Goal: Information Seeking & Learning: Check status

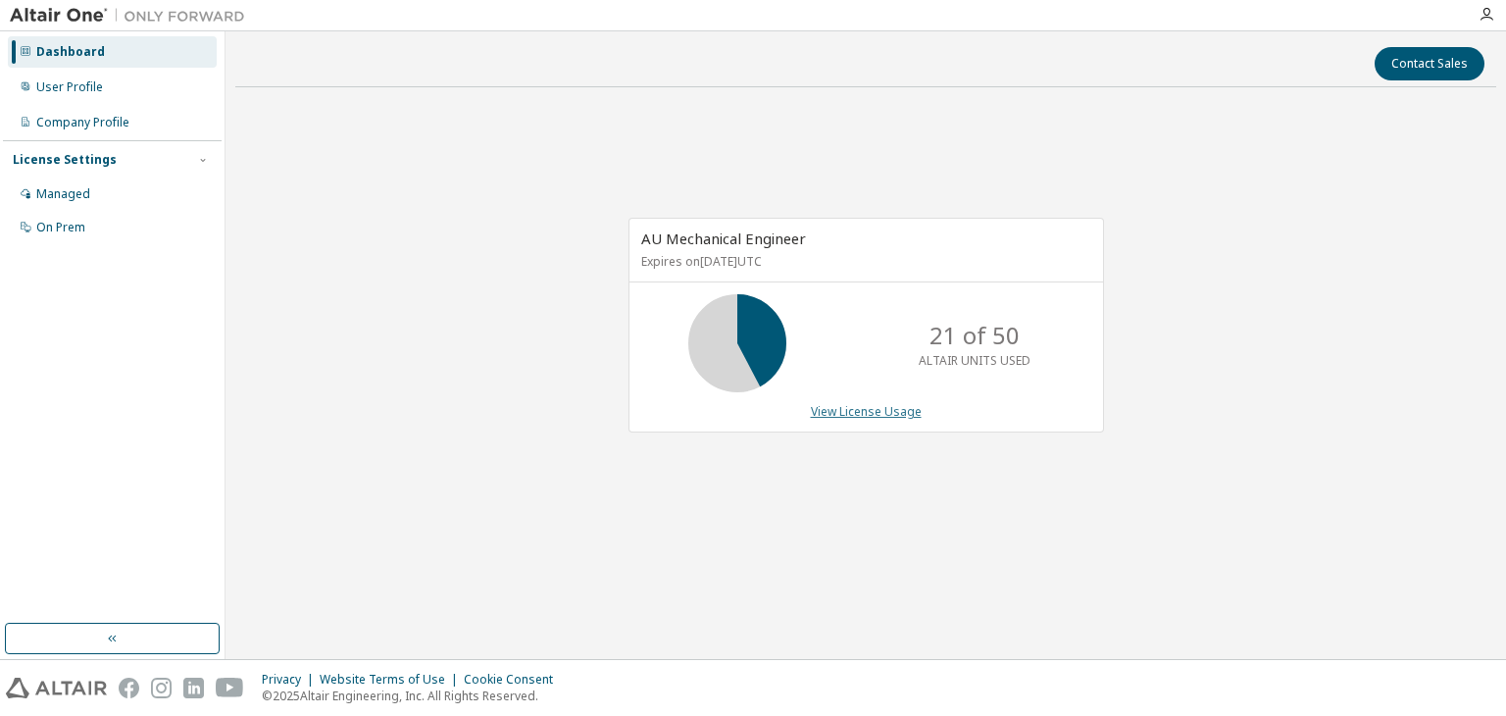
click at [872, 410] on link "View License Usage" at bounding box center [866, 411] width 111 height 17
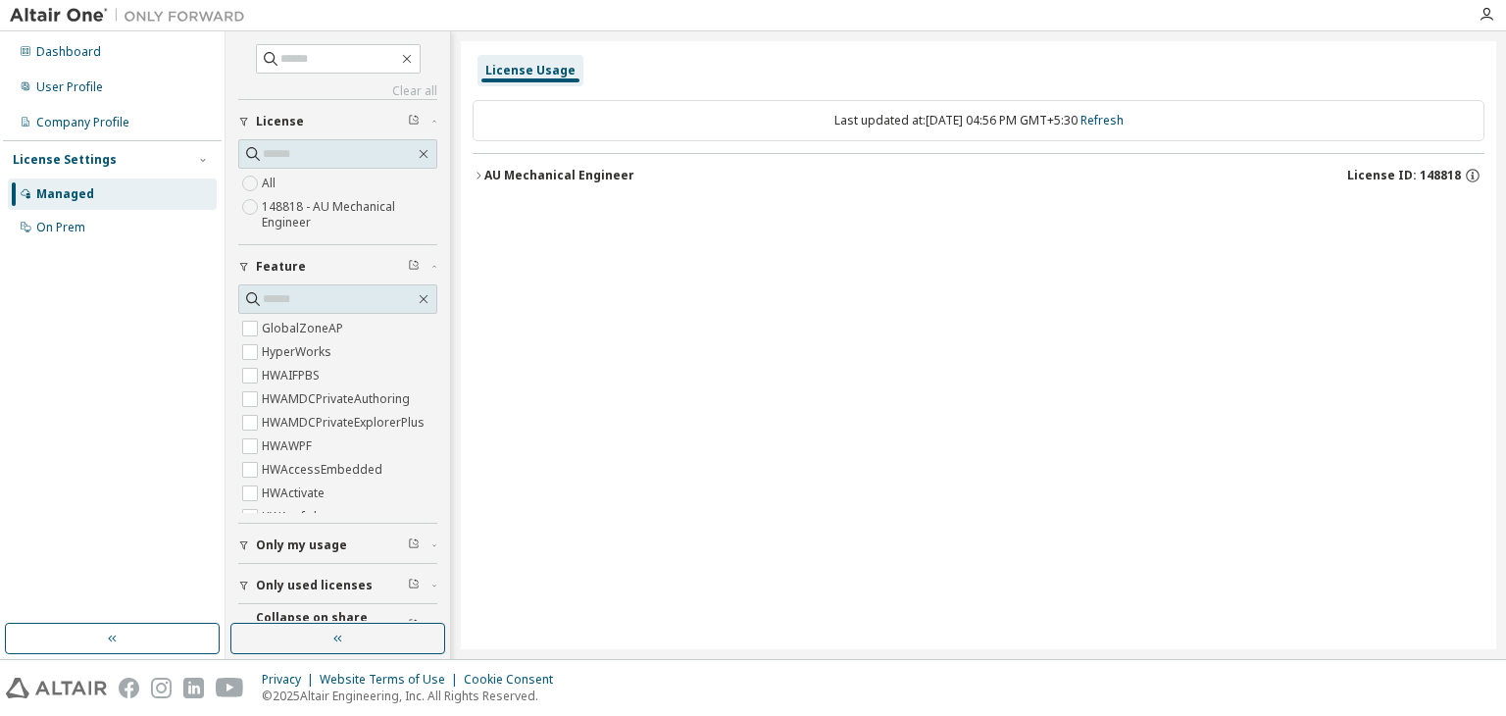
click at [470, 173] on div "License Usage Last updated at: Wed 2025-09-10 04:56 PM GMT+5:30 Refresh AU Mech…" at bounding box center [978, 345] width 1035 height 608
click at [478, 174] on icon "button" at bounding box center [479, 176] width 12 height 12
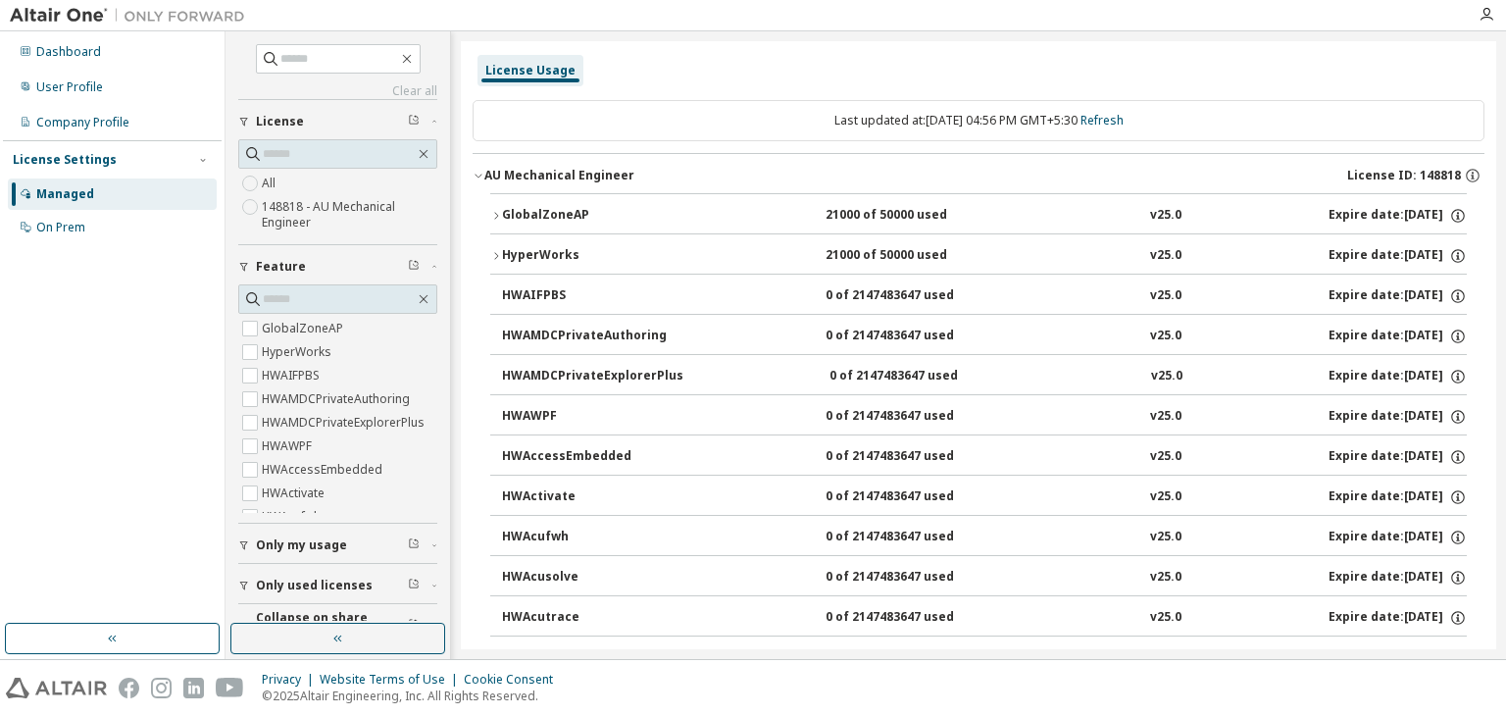
click at [498, 214] on icon "button" at bounding box center [496, 216] width 12 height 12
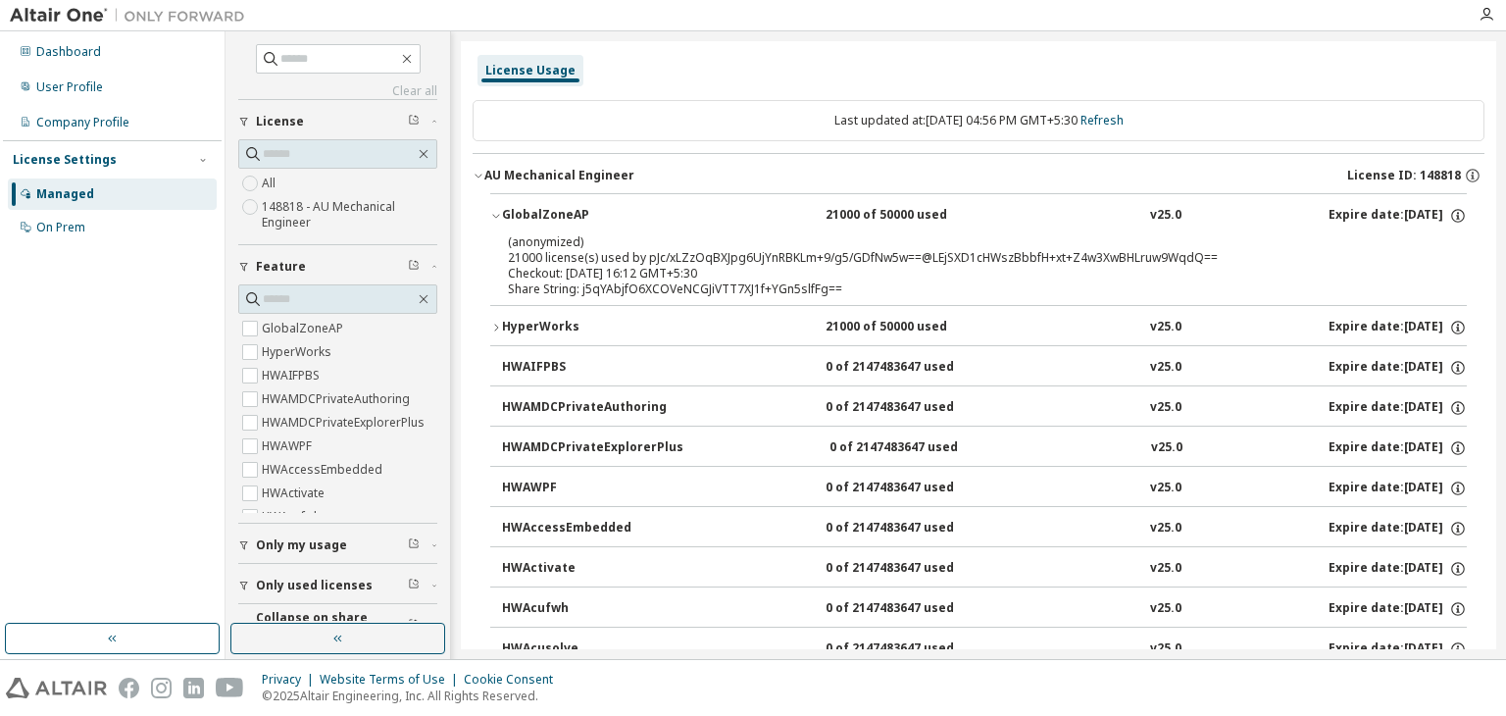
click at [885, 303] on div "(anonymized) 21000 license(s) used by pJc/xLZzOqBXJpg6UjYnRBKLm+9/g5/GDfNw5w==@…" at bounding box center [978, 269] width 976 height 72
click at [885, 287] on div "Share String: j5qYAbjfO6XCOVeNCGJiVTT7XJ1f+YGn5slfFg==" at bounding box center [955, 289] width 894 height 16
click at [674, 259] on div "(anonymized) 21000 license(s) used by pJc/xLZzOqBXJpg6UjYnRBKLm+9/g5/GDfNw5w==@…" at bounding box center [955, 249] width 894 height 32
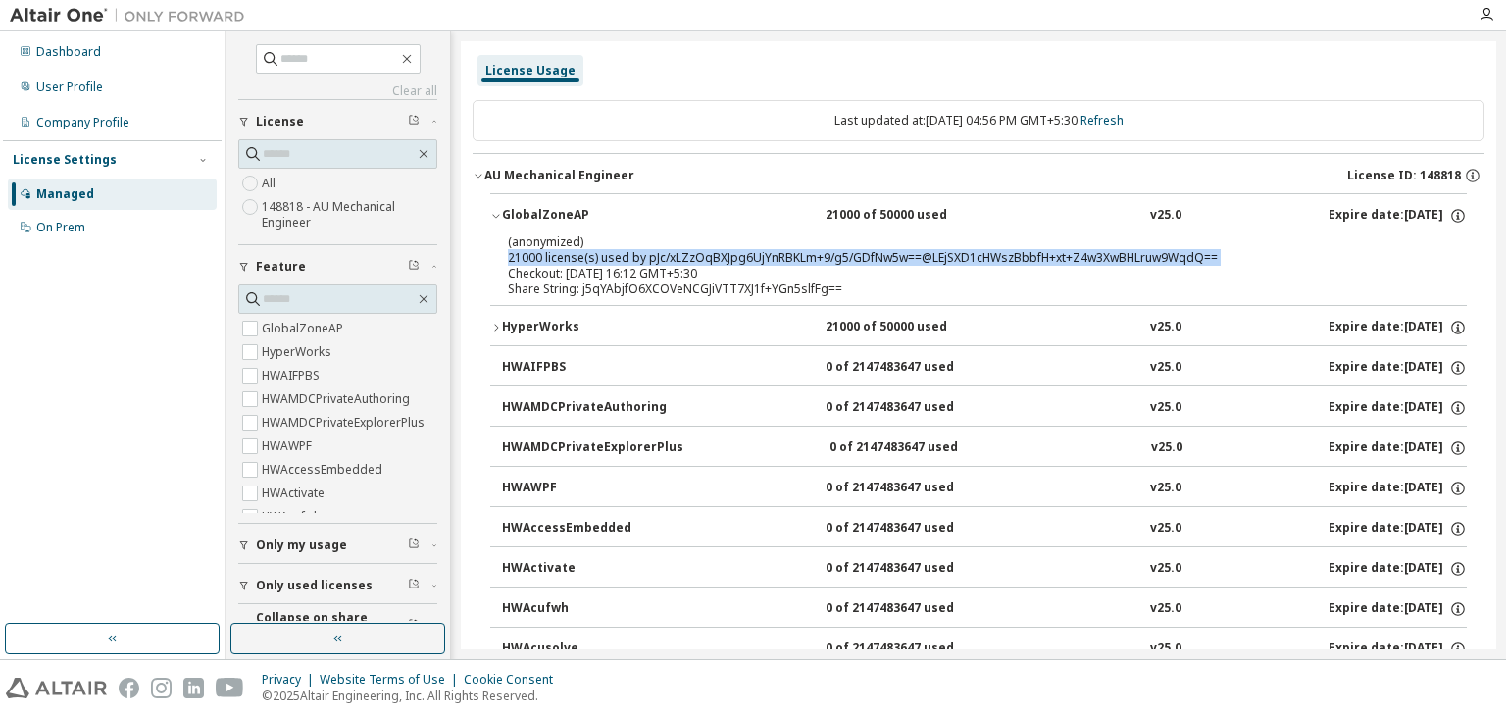
click at [674, 259] on div "(anonymized) 21000 license(s) used by pJc/xLZzOqBXJpg6UjYnRBKLm+9/g5/GDfNw5w==@…" at bounding box center [955, 249] width 894 height 32
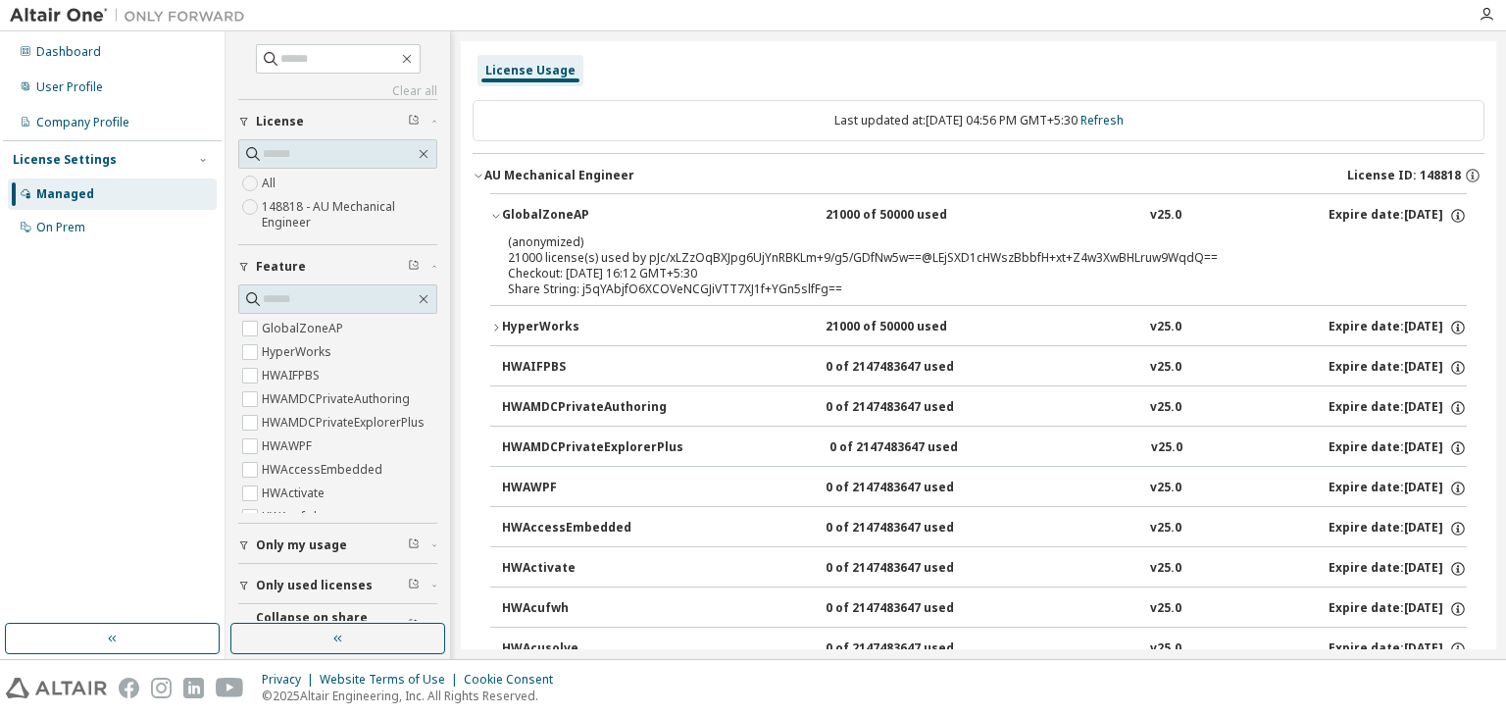
click at [686, 281] on div "Share String: j5qYAbjfO6XCOVeNCGJiVTT7XJ1f+YGn5slfFg==" at bounding box center [955, 289] width 894 height 16
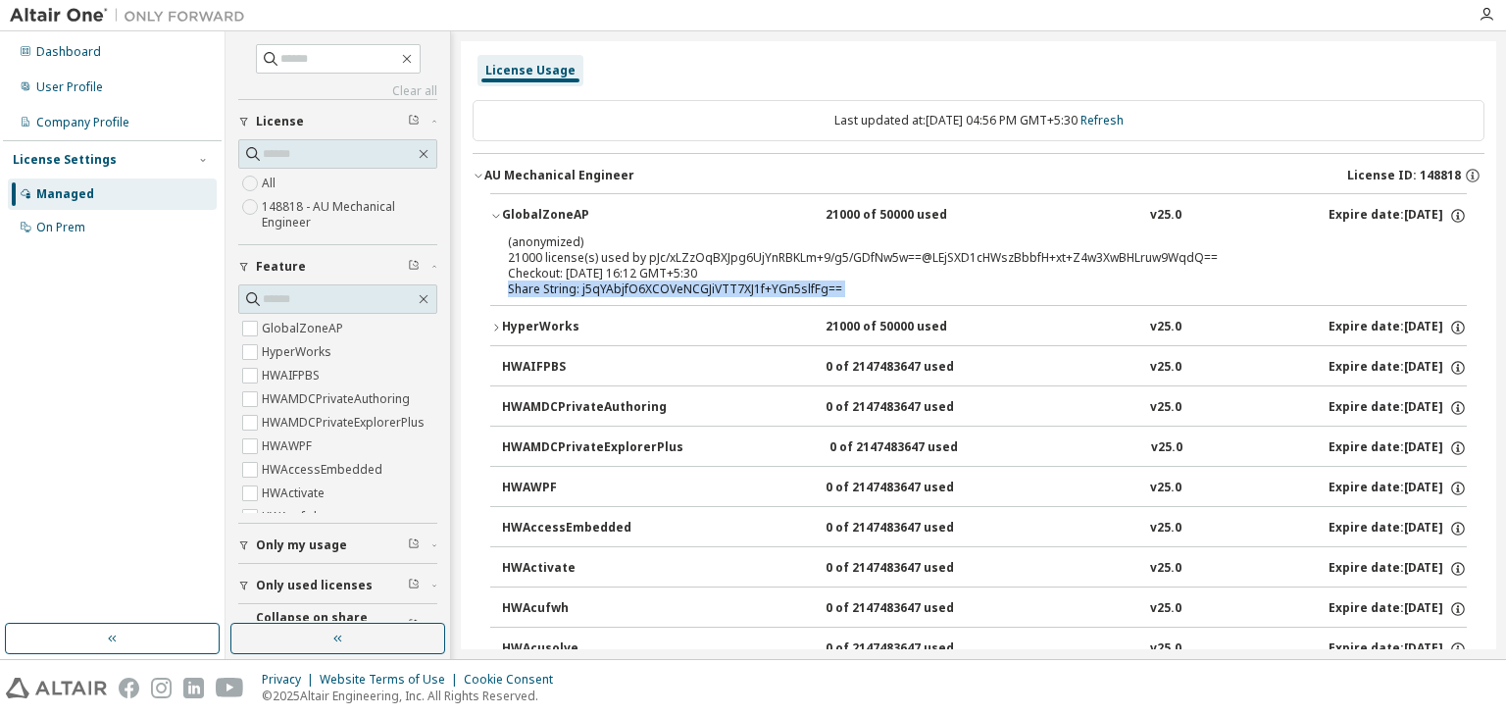
click at [686, 281] on div "Share String: j5qYAbjfO6XCOVeNCGJiVTT7XJ1f+YGn5slfFg==" at bounding box center [955, 289] width 894 height 16
click at [687, 274] on div "Checkout: [DATE] 16:12 GMT+5:30" at bounding box center [955, 274] width 894 height 16
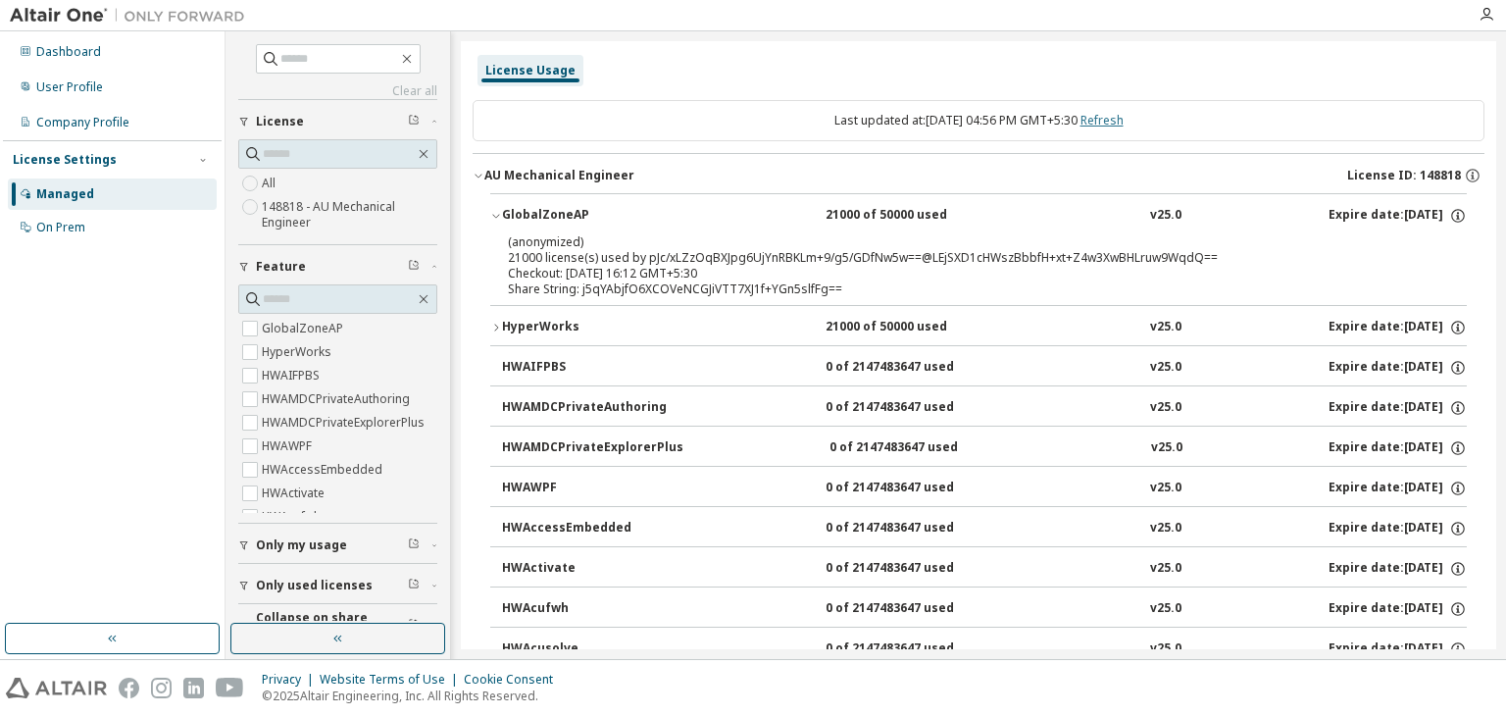
click at [1121, 123] on link "Refresh" at bounding box center [1101, 120] width 43 height 17
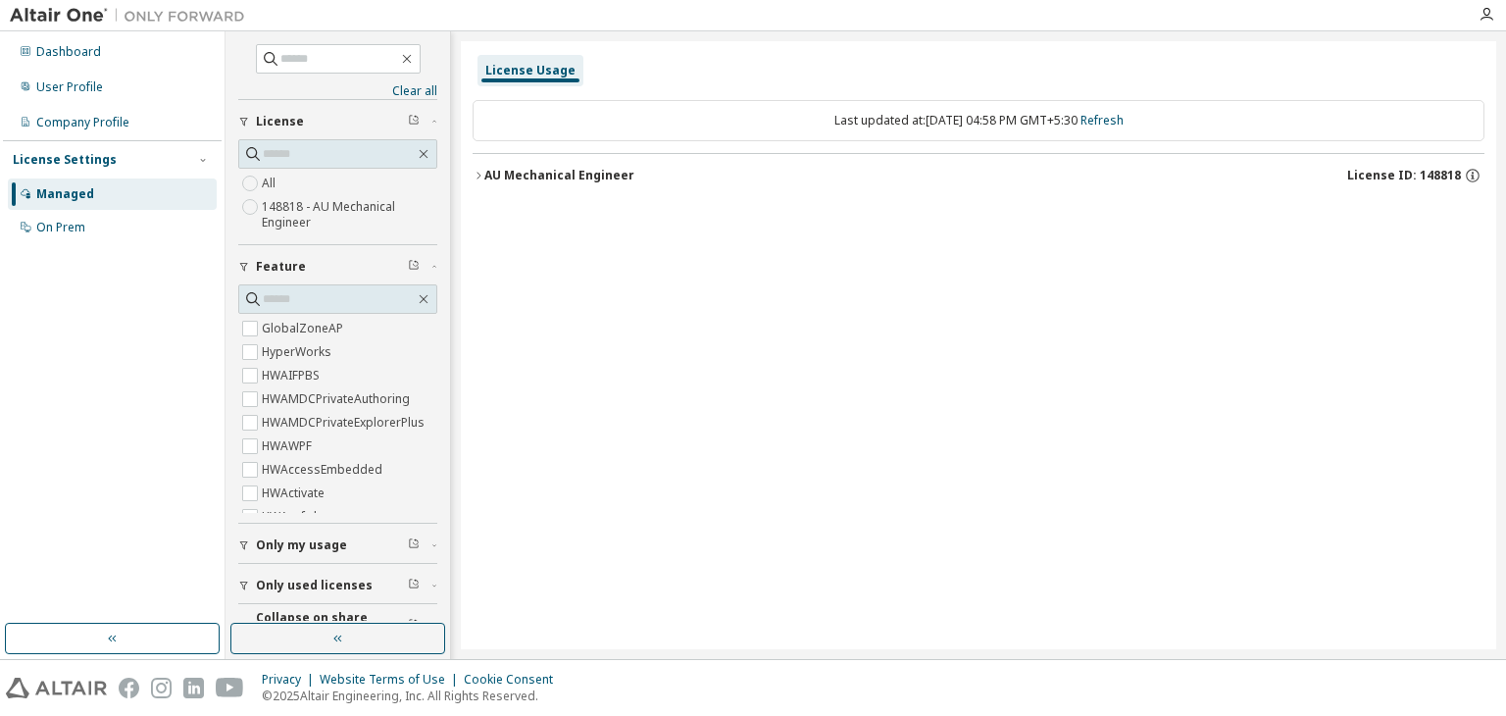
click at [477, 174] on icon "button" at bounding box center [479, 176] width 12 height 12
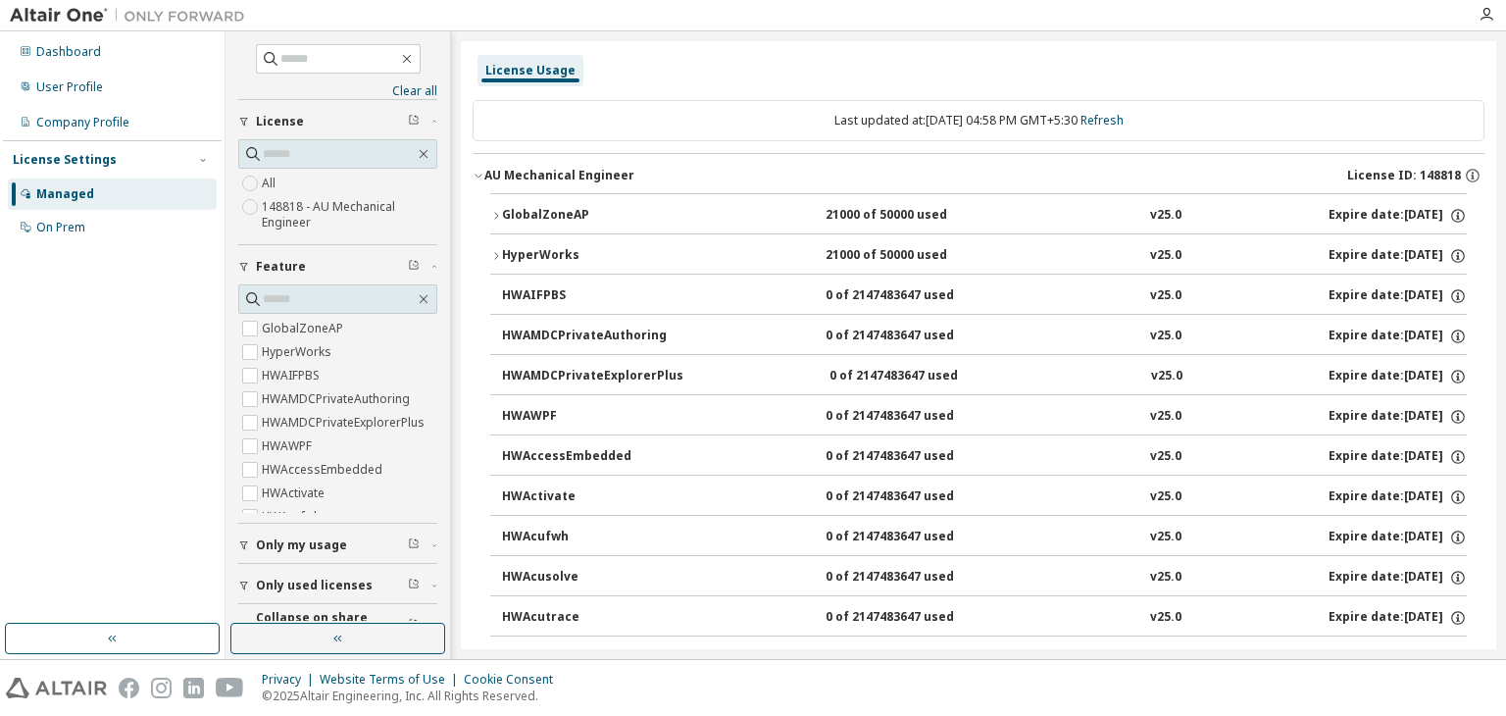
click at [502, 252] on div "HyperWorks" at bounding box center [590, 256] width 176 height 18
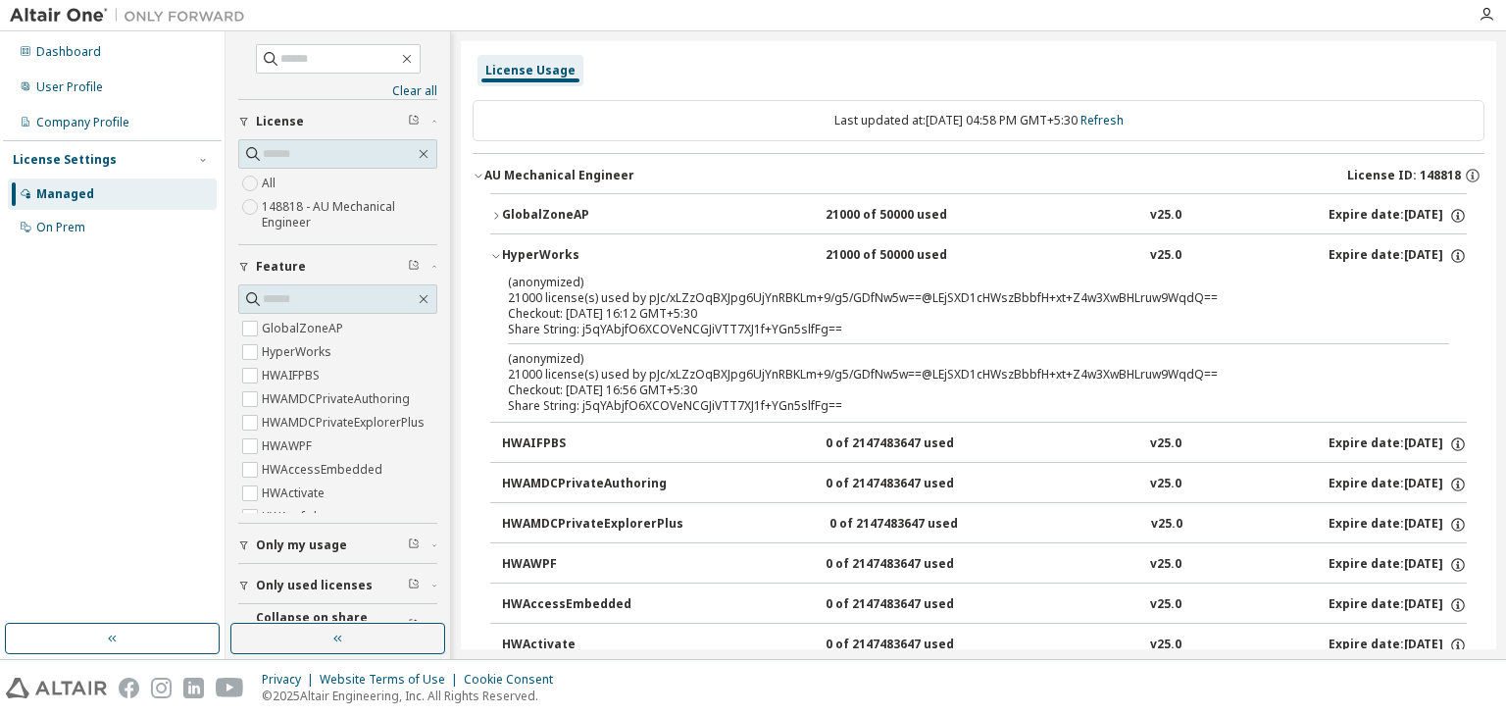
click at [494, 217] on icon "button" at bounding box center [496, 216] width 12 height 12
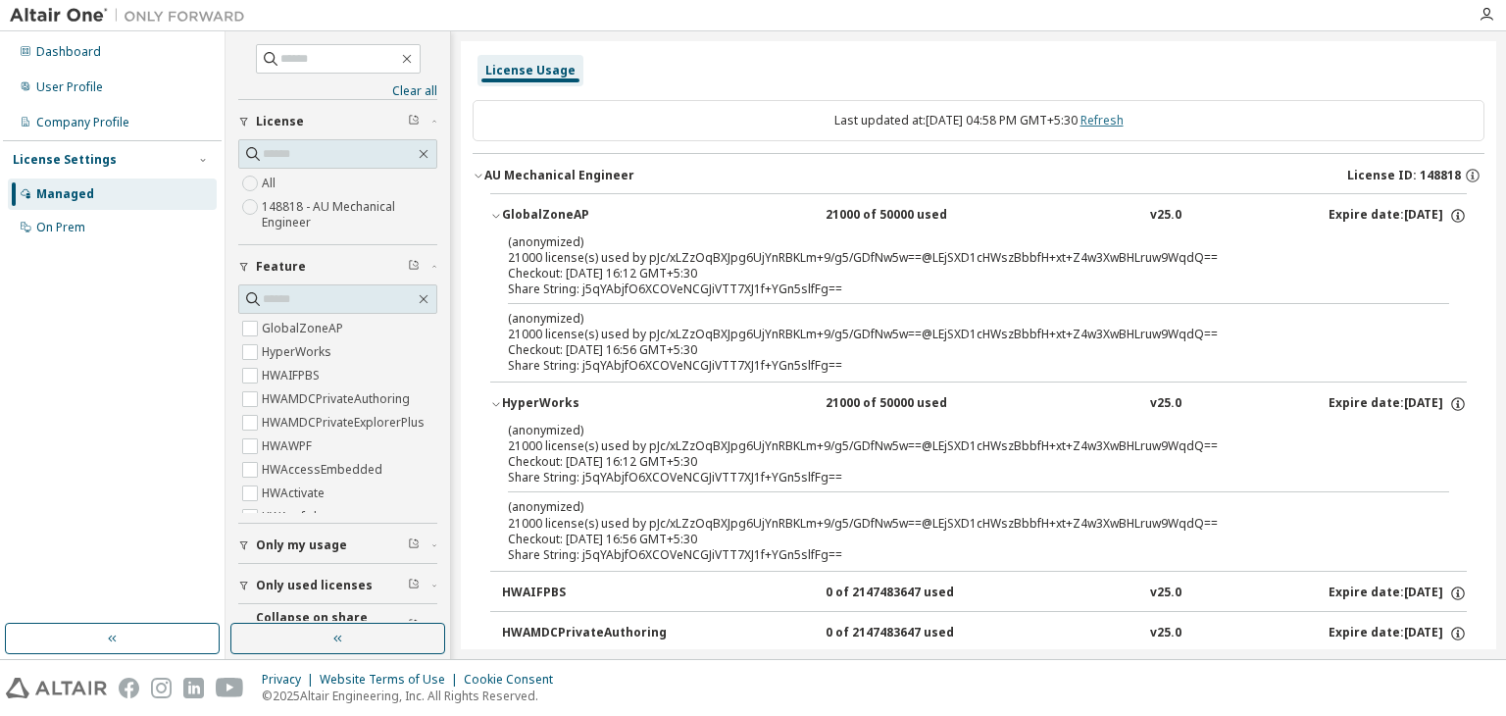
click at [1119, 123] on link "Refresh" at bounding box center [1101, 120] width 43 height 17
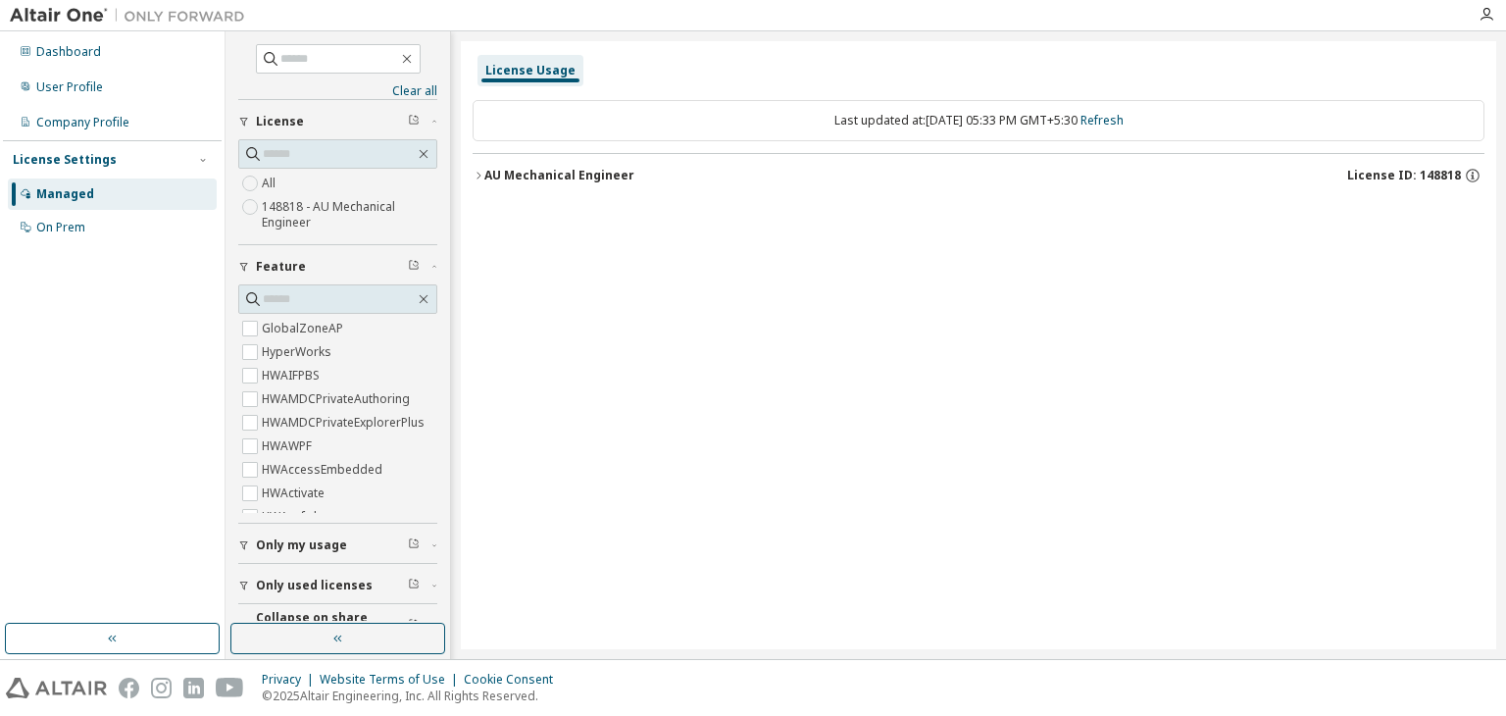
click at [492, 170] on div "AU Mechanical Engineer" at bounding box center [559, 176] width 150 height 16
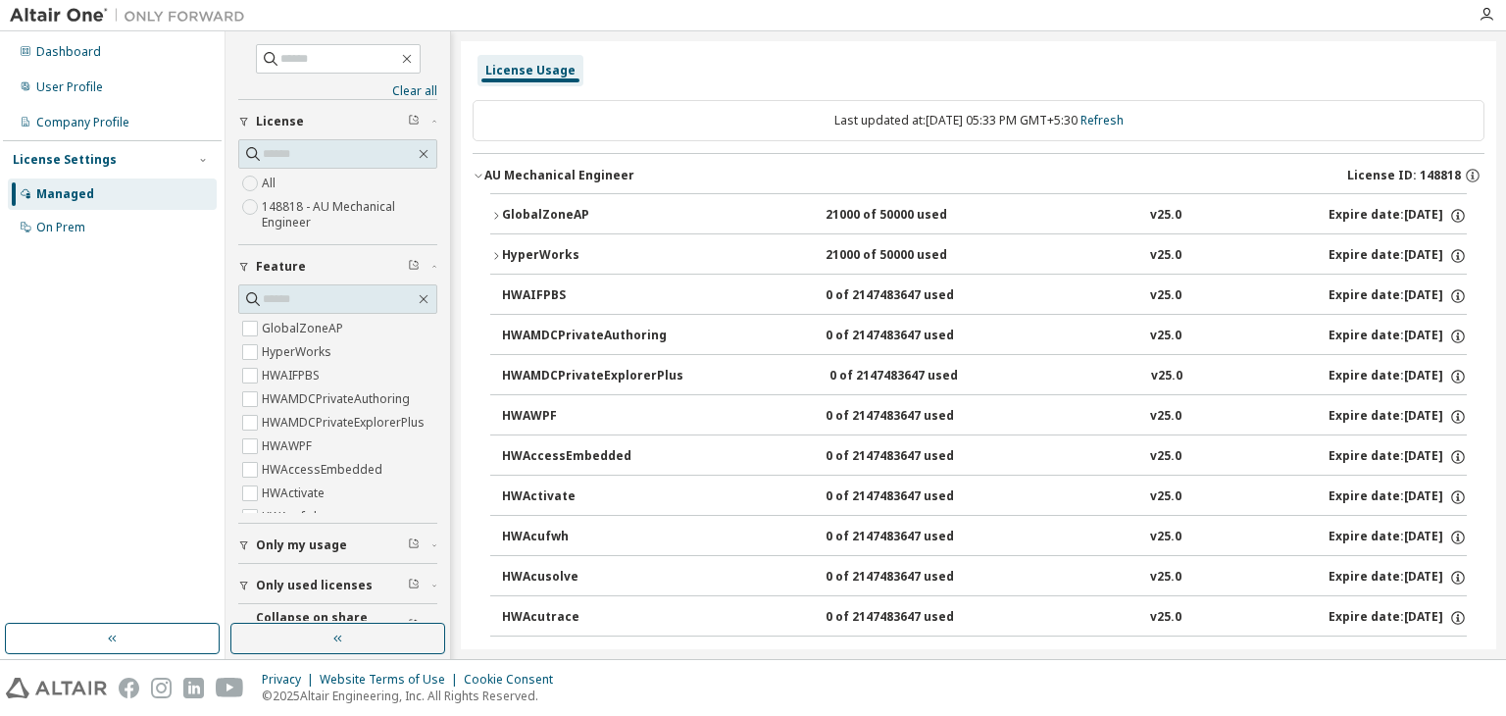
click at [501, 211] on icon "button" at bounding box center [496, 216] width 12 height 12
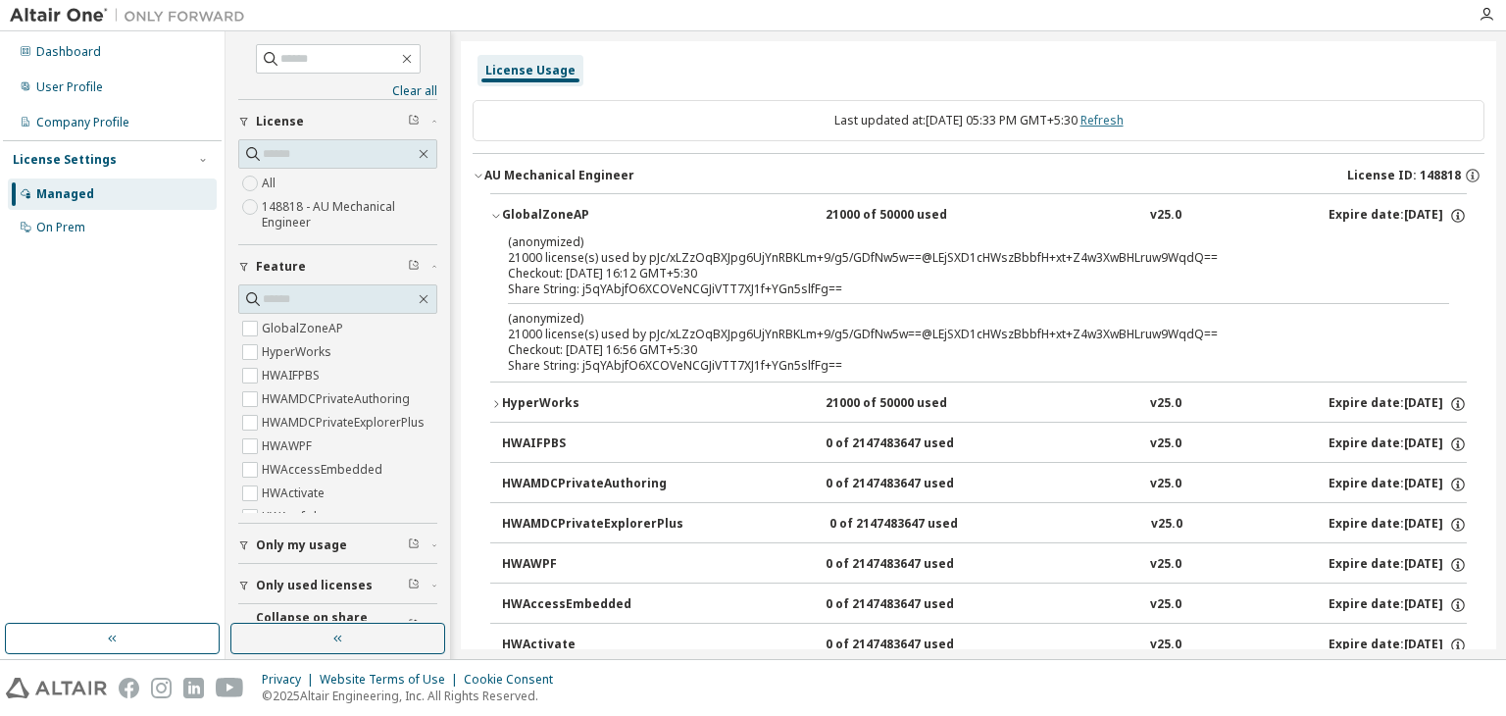
click at [1119, 126] on link "Refresh" at bounding box center [1101, 120] width 43 height 17
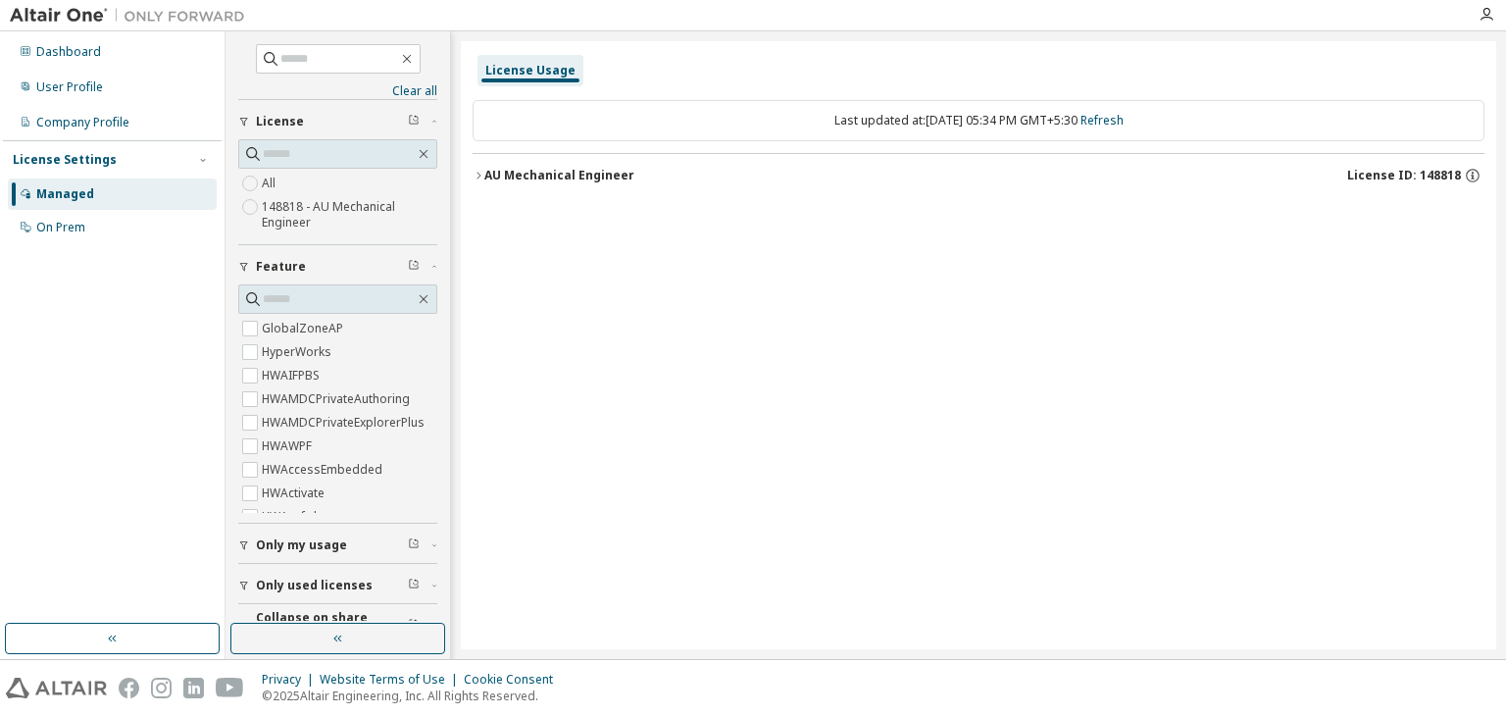
click at [478, 168] on button "AU Mechanical Engineer License ID: 148818" at bounding box center [979, 175] width 1012 height 43
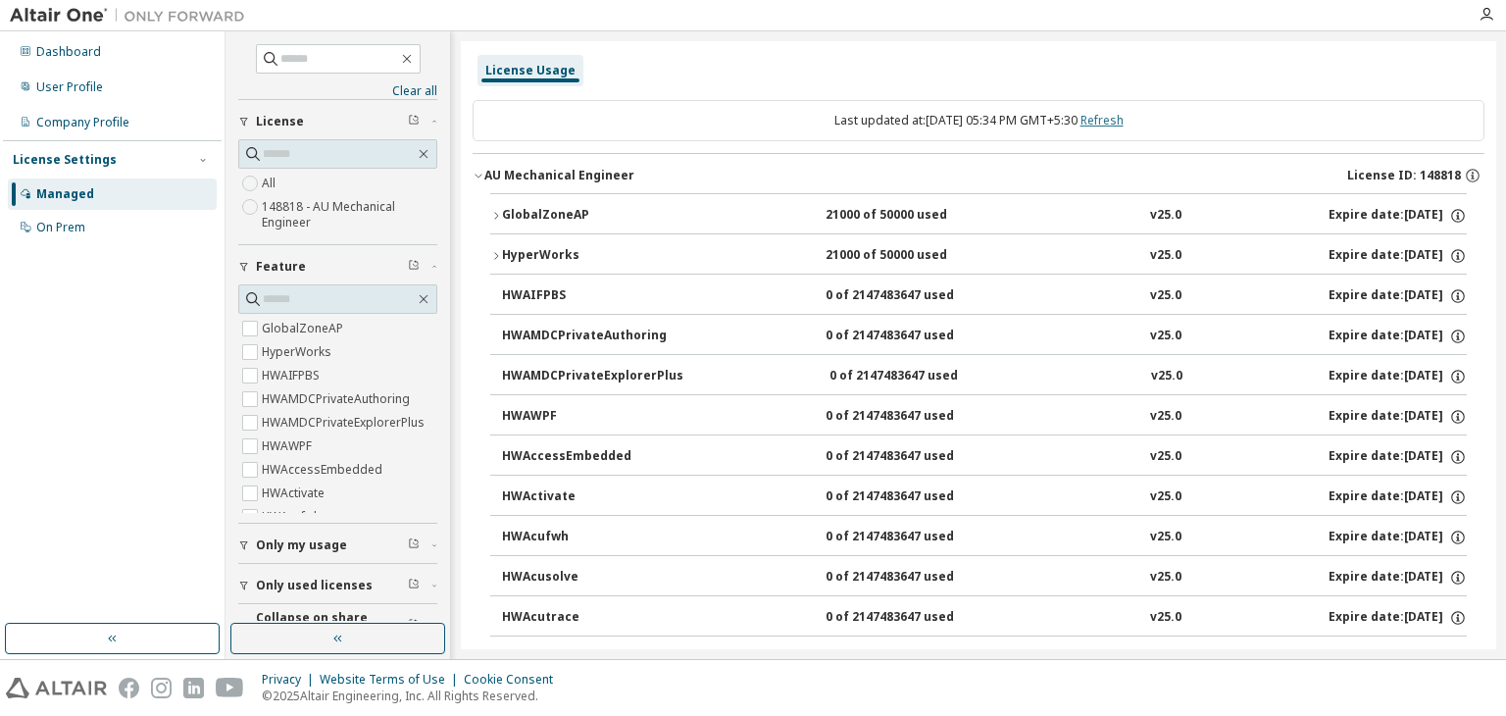
click at [1114, 121] on link "Refresh" at bounding box center [1101, 120] width 43 height 17
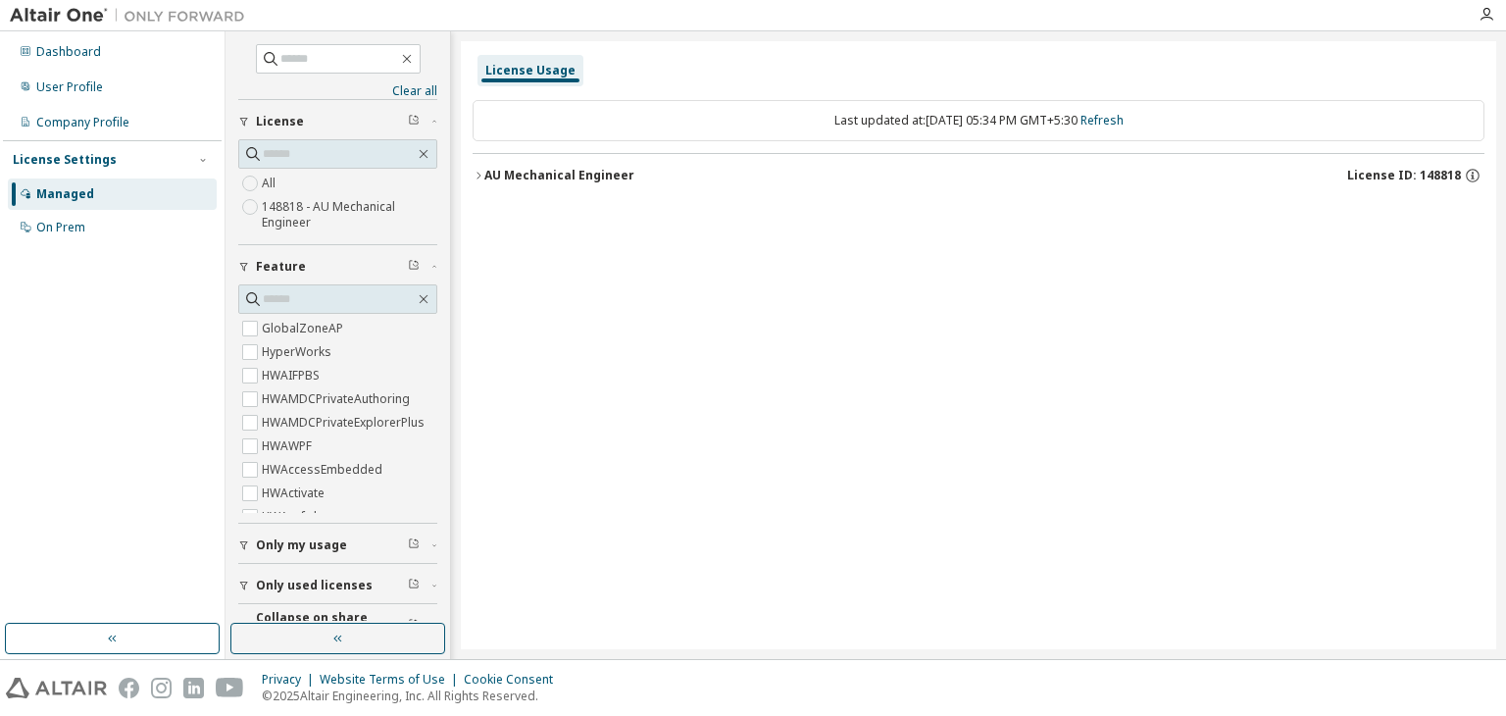
click at [479, 174] on icon "button" at bounding box center [479, 176] width 12 height 12
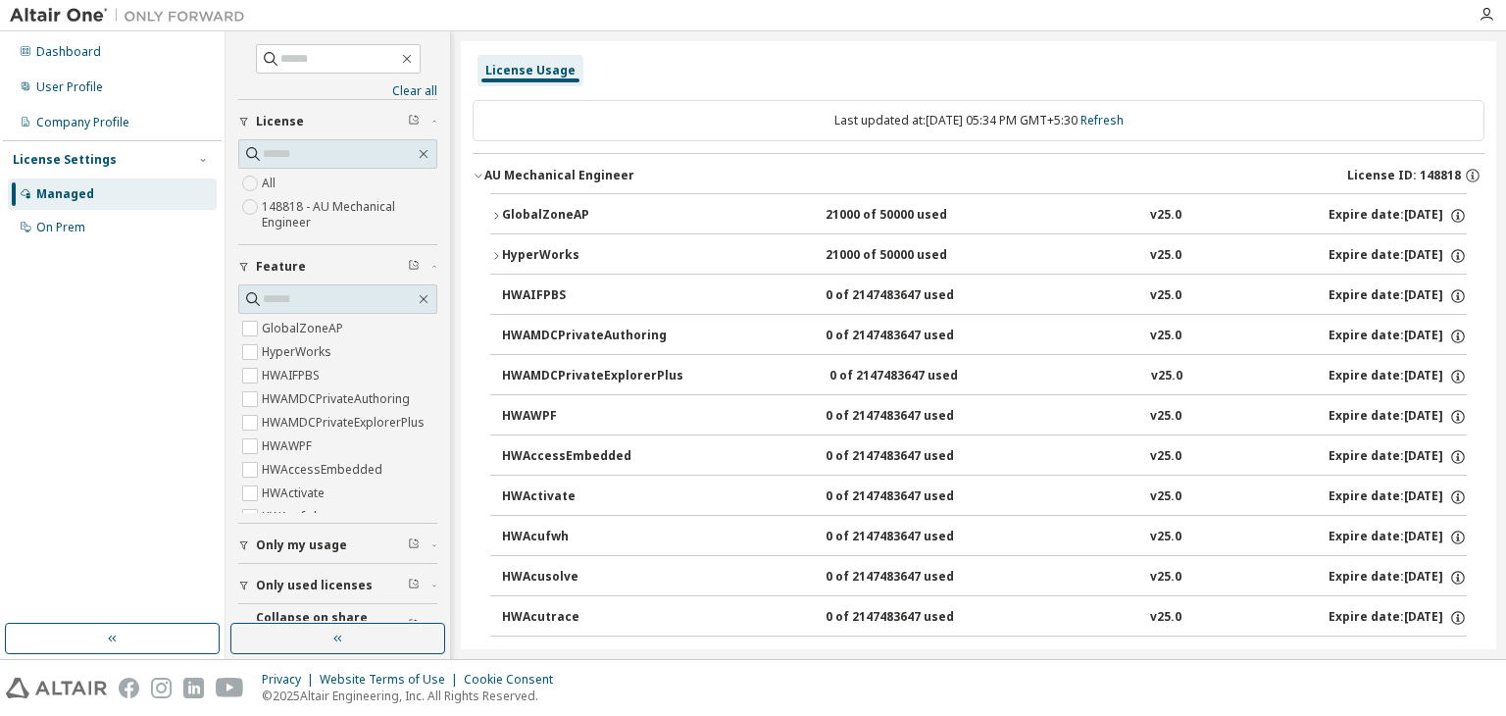
click at [773, 222] on div "GlobalZoneAP 21000 of 50000 used v25.0 Expire date: [DATE]" at bounding box center [984, 216] width 965 height 18
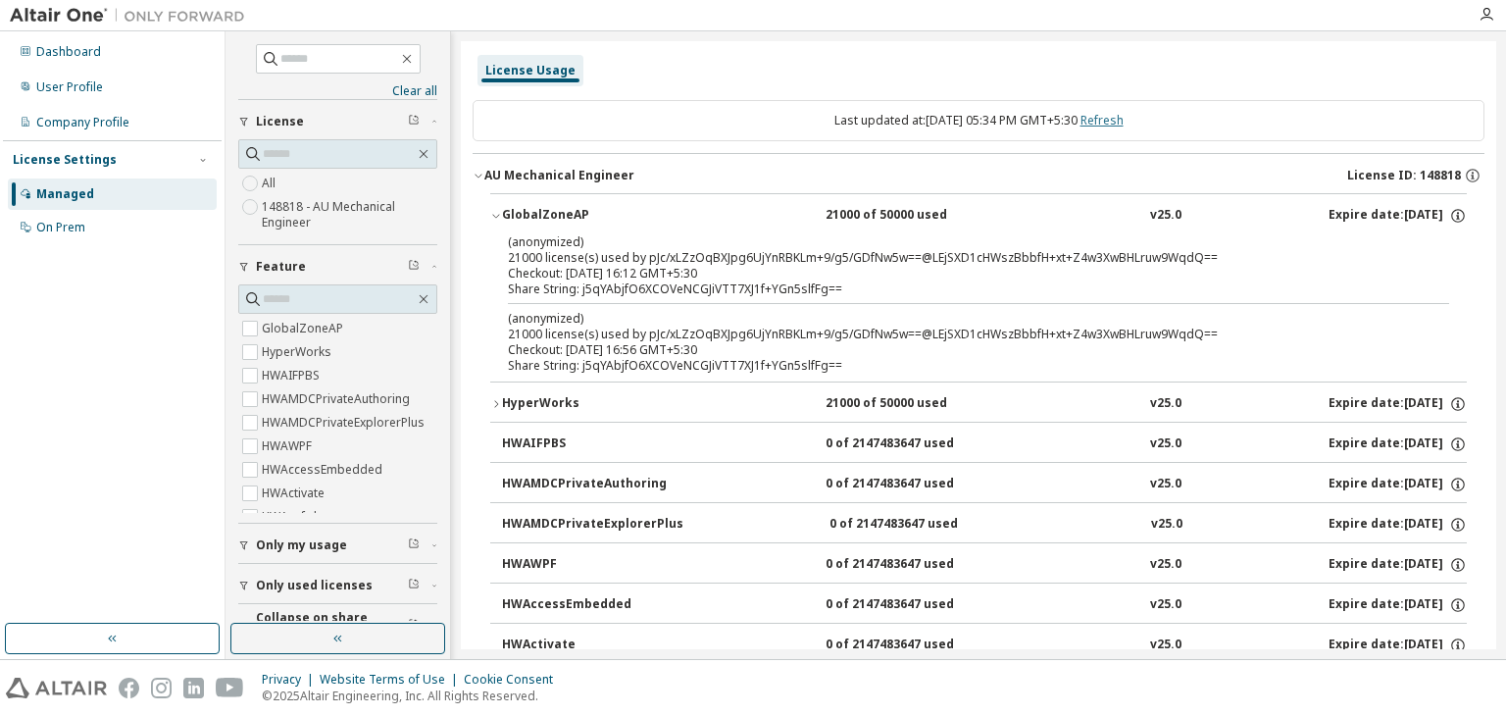
click at [1118, 125] on link "Refresh" at bounding box center [1101, 120] width 43 height 17
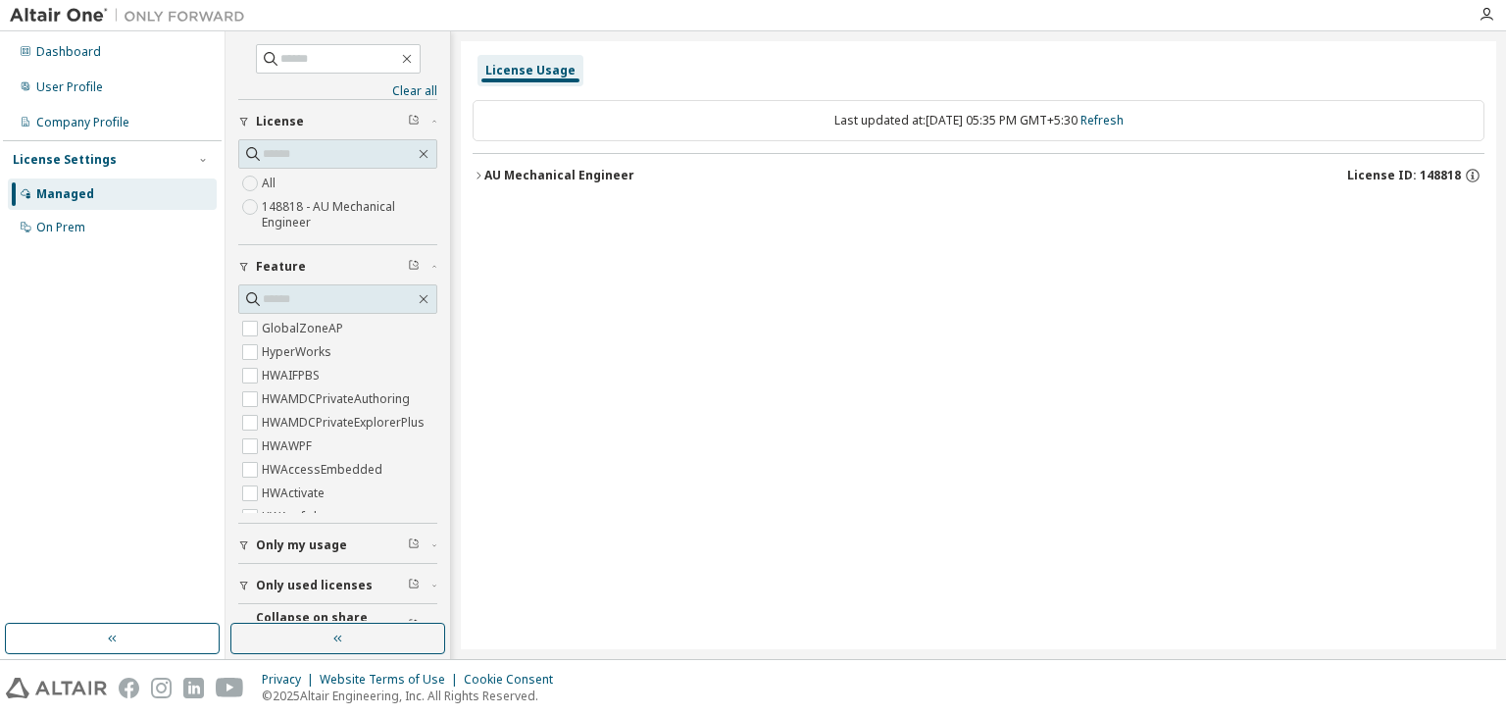
click at [488, 171] on div "AU Mechanical Engineer" at bounding box center [559, 176] width 150 height 16
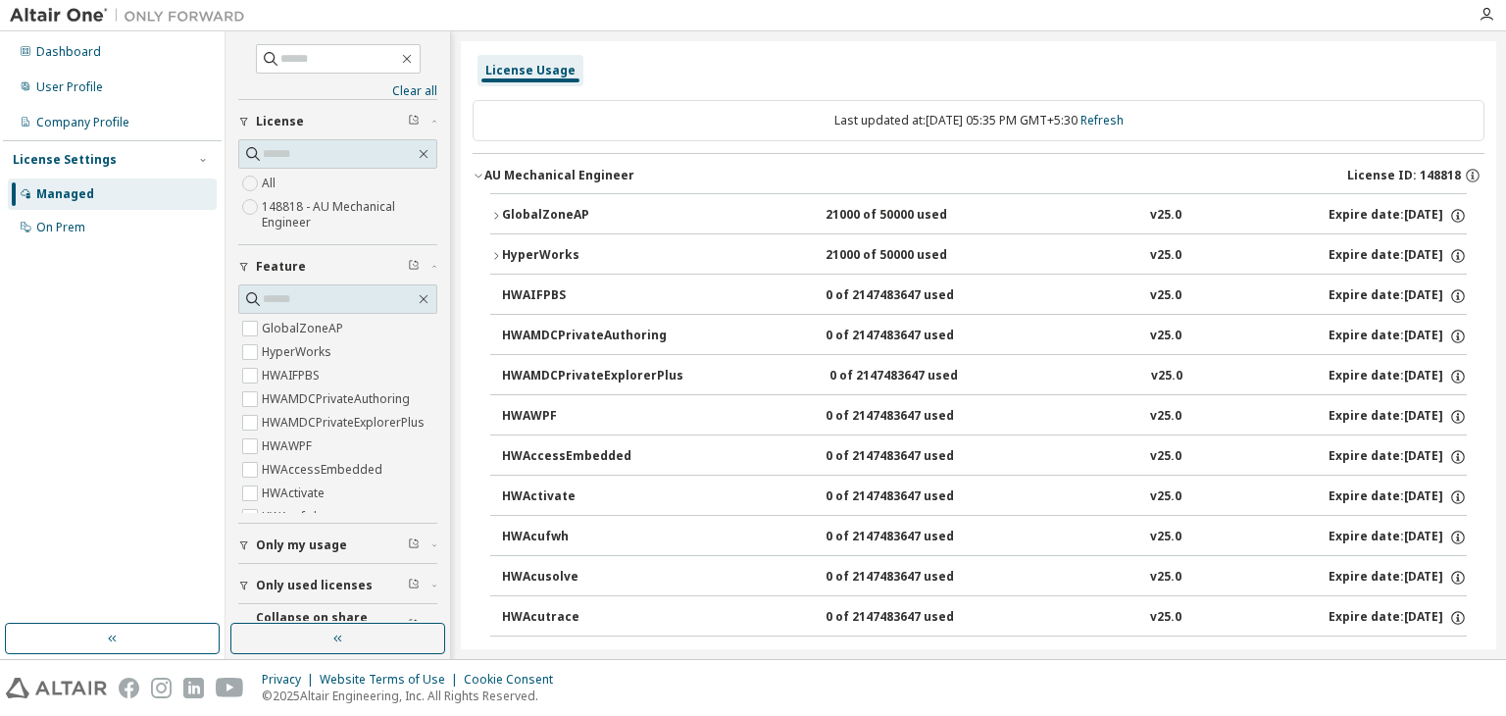
click at [496, 213] on icon "button" at bounding box center [496, 216] width 12 height 12
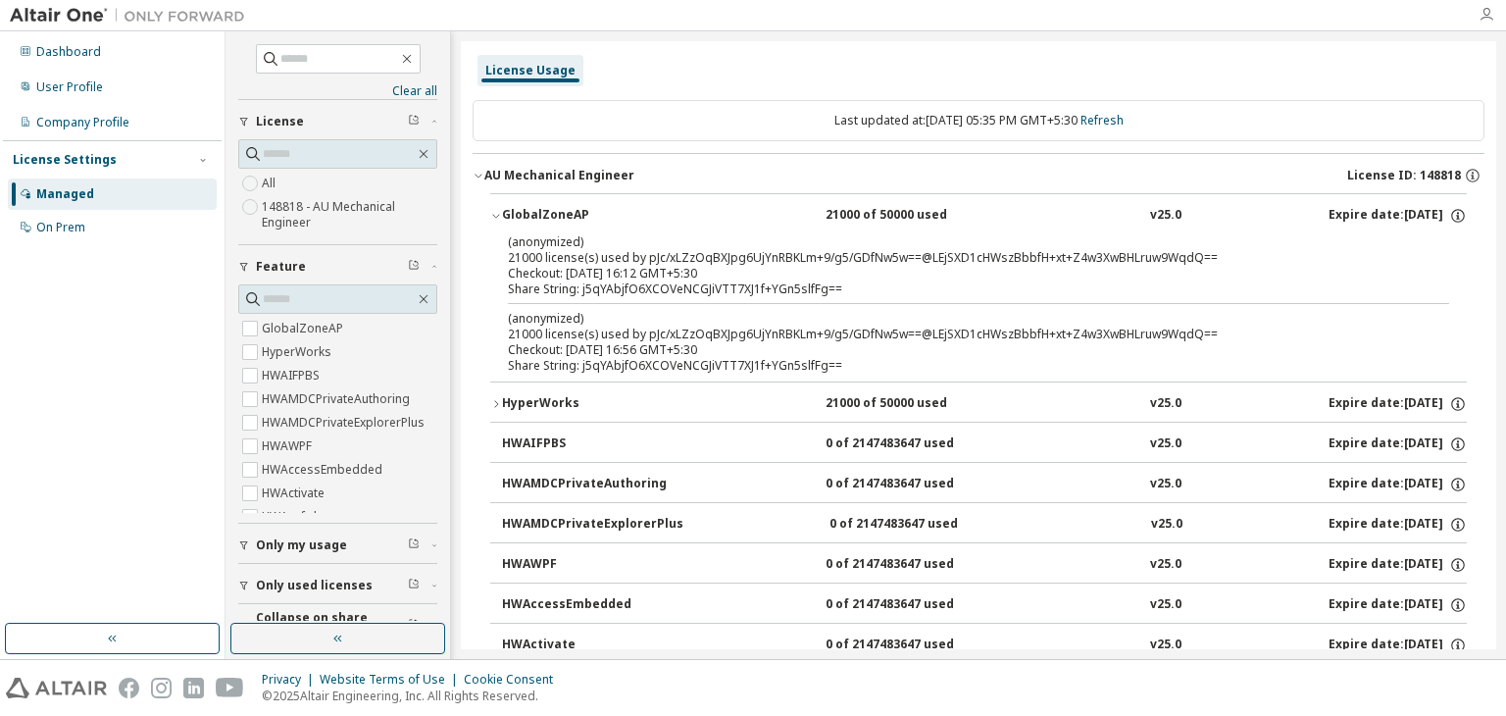
click at [1486, 17] on icon "button" at bounding box center [1486, 15] width 16 height 16
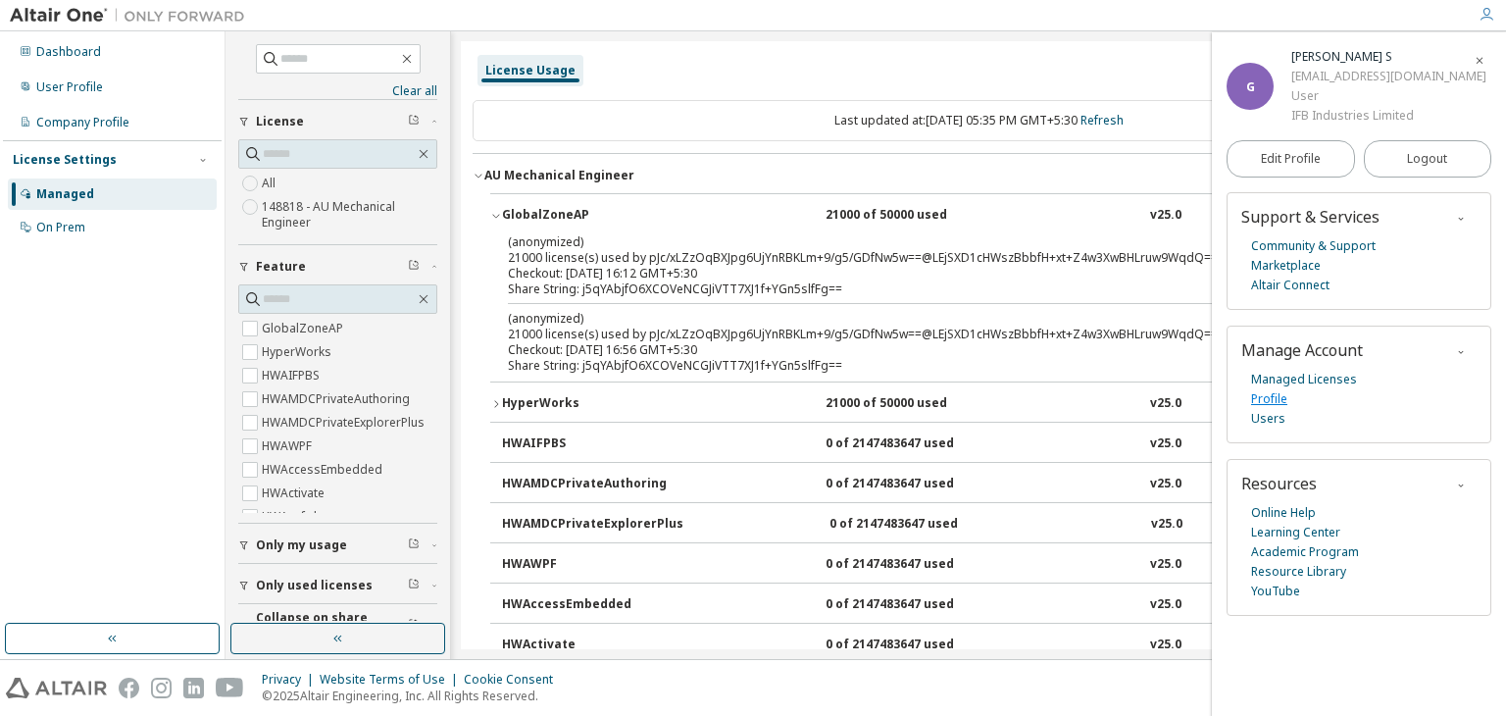
click at [1285, 400] on link "Profile" at bounding box center [1269, 399] width 36 height 20
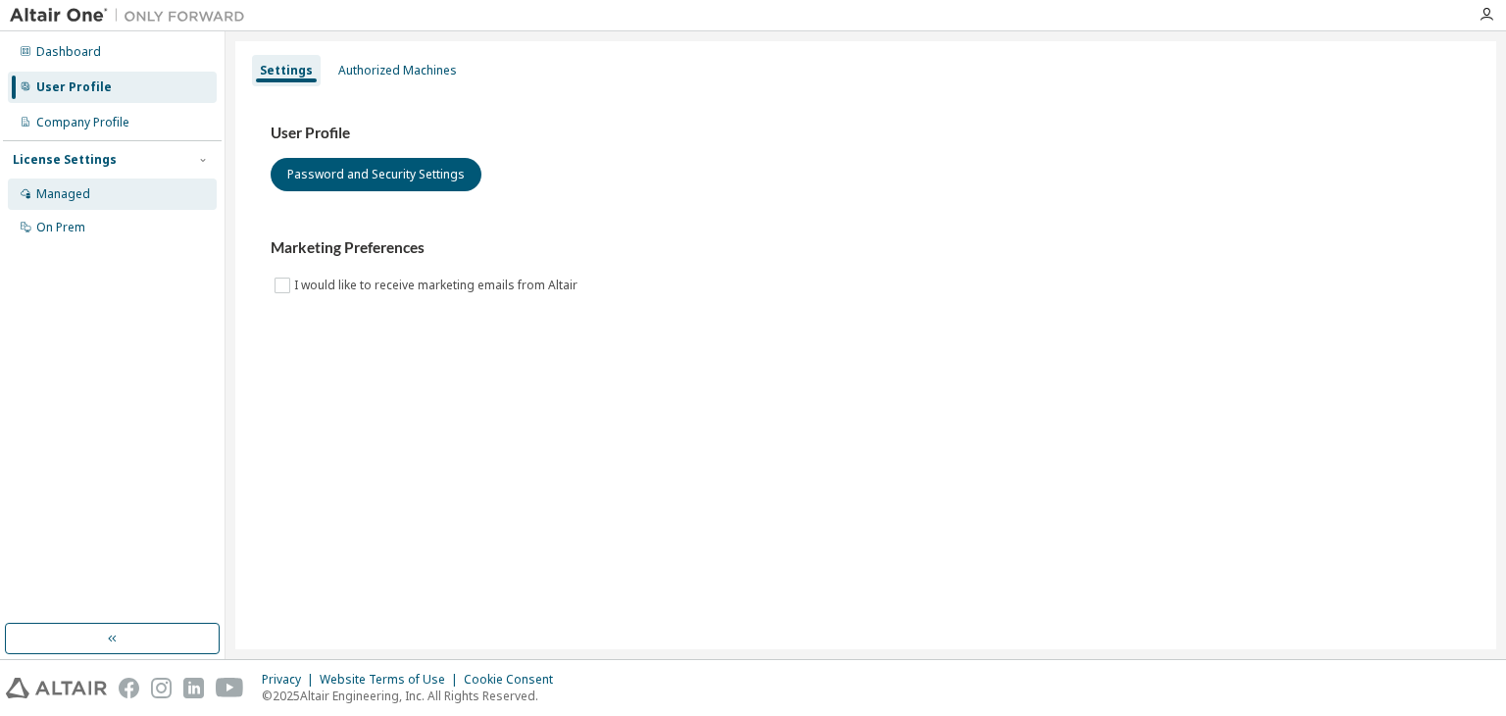
click at [88, 195] on div "Managed" at bounding box center [112, 193] width 209 height 31
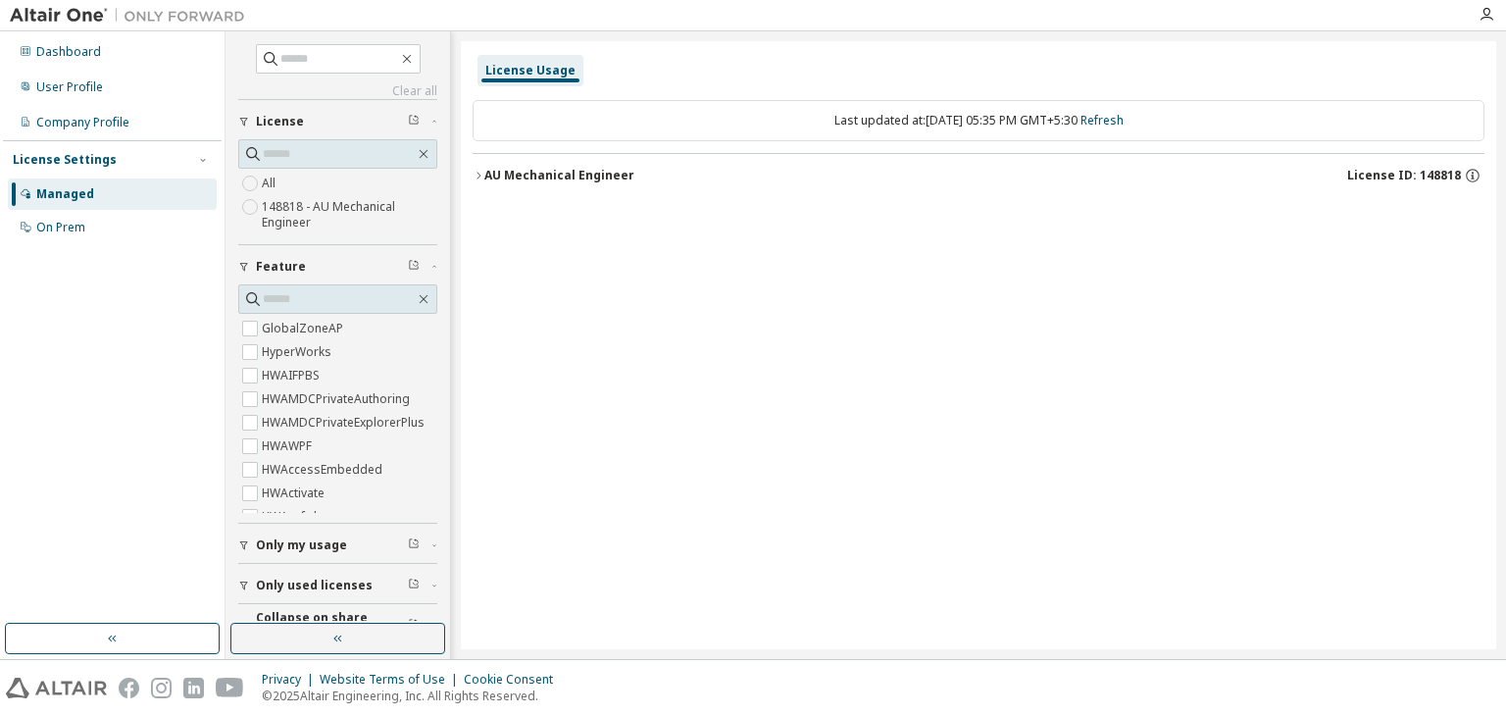
click at [493, 173] on div "AU Mechanical Engineer" at bounding box center [559, 176] width 150 height 16
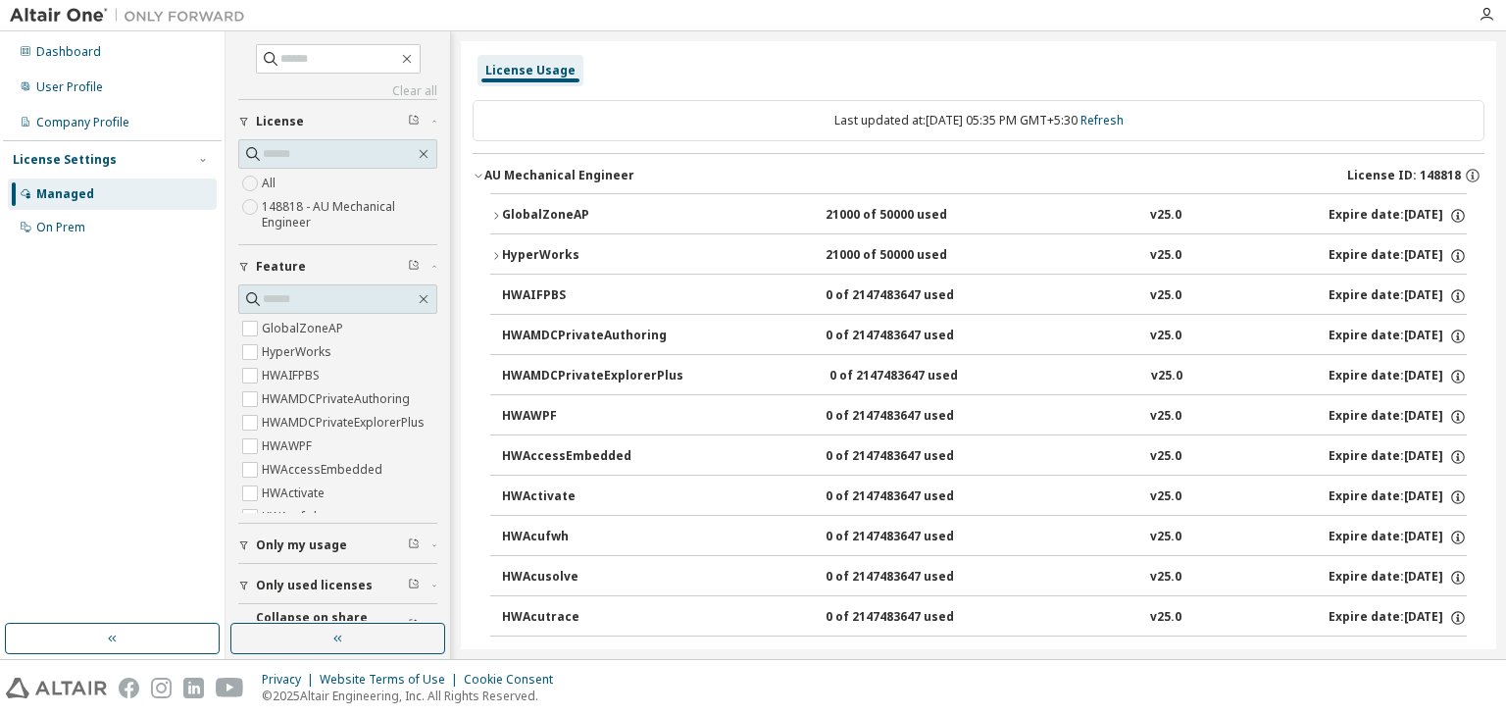
click at [921, 221] on div "21000 of 50000 used" at bounding box center [913, 216] width 176 height 18
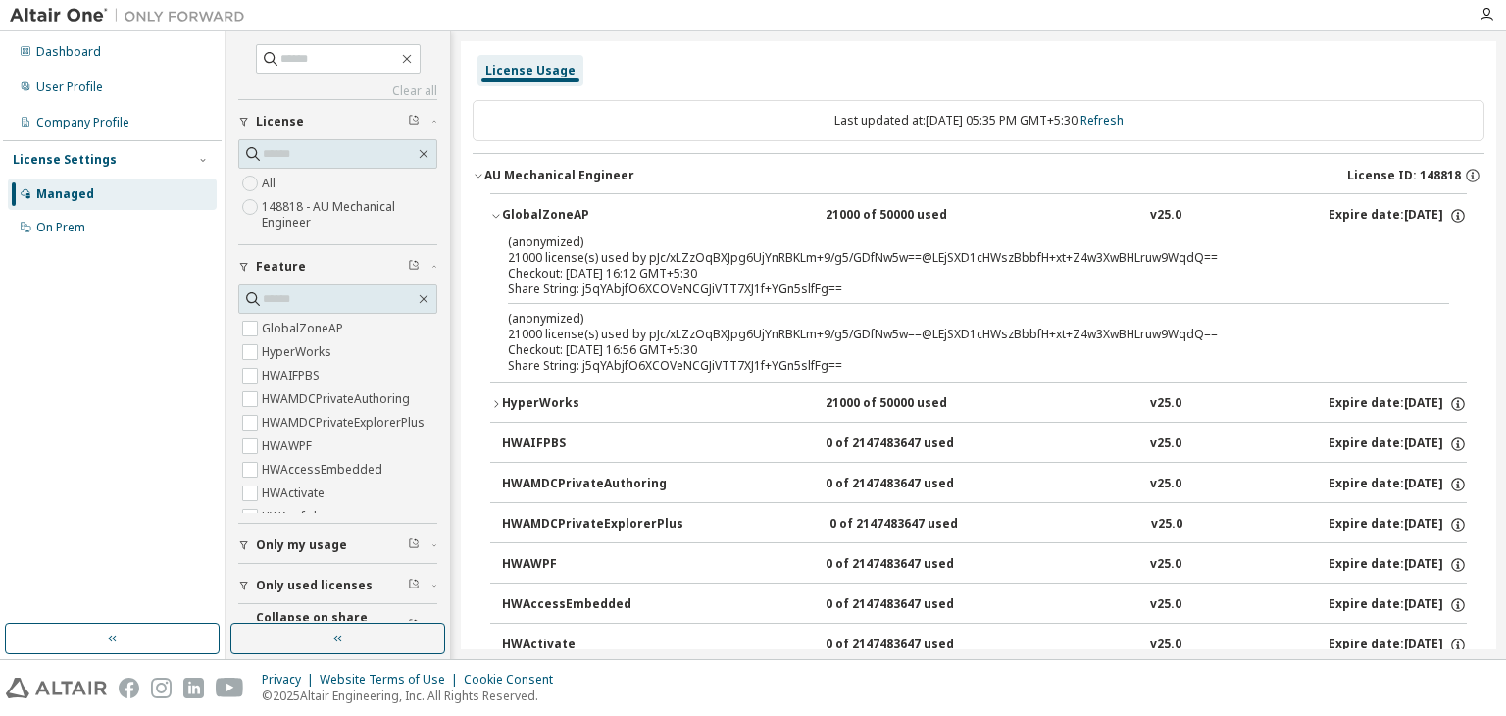
click at [538, 403] on div "HyperWorks" at bounding box center [590, 404] width 176 height 18
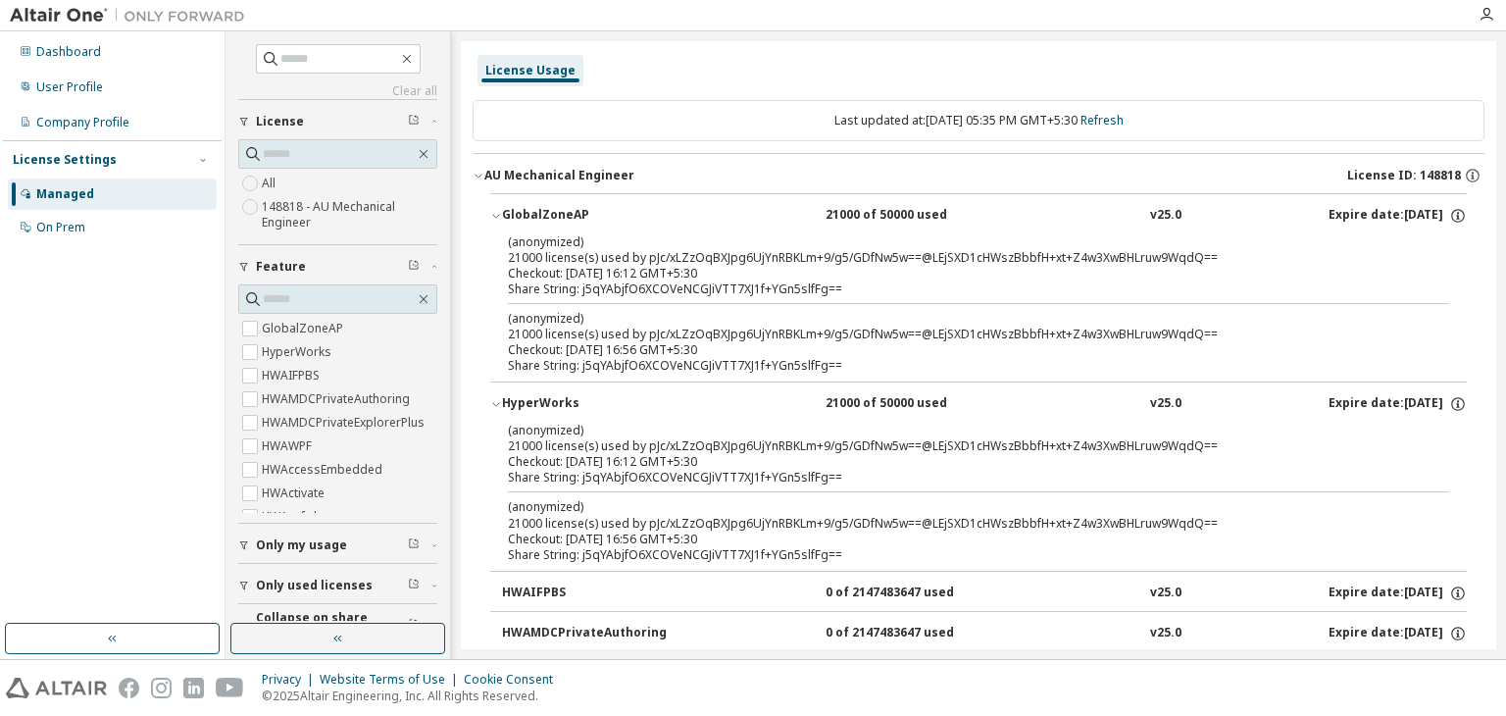
click at [966, 82] on div "License Usage" at bounding box center [979, 70] width 1012 height 35
click at [1108, 126] on link "Refresh" at bounding box center [1101, 120] width 43 height 17
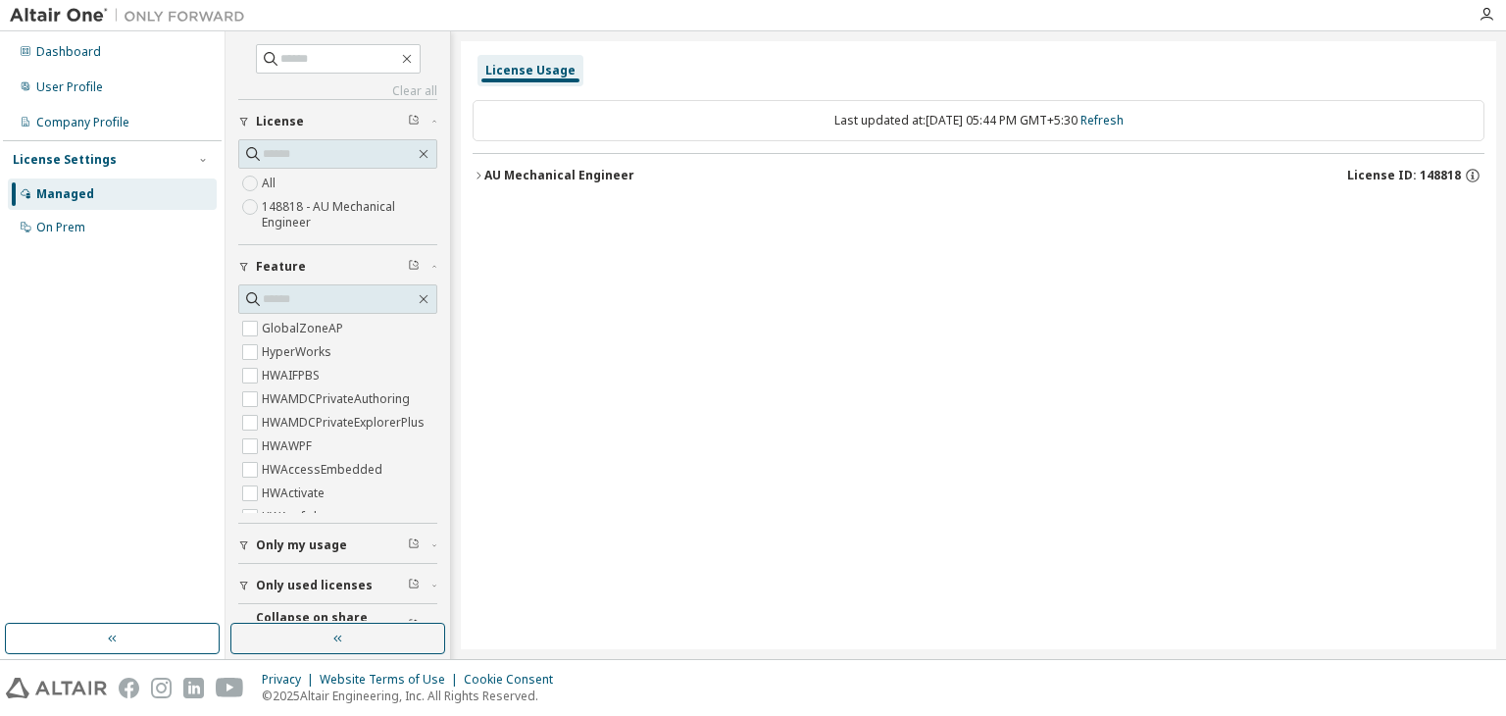
click at [474, 174] on icon "button" at bounding box center [479, 176] width 12 height 12
